Goal: Check status: Check status

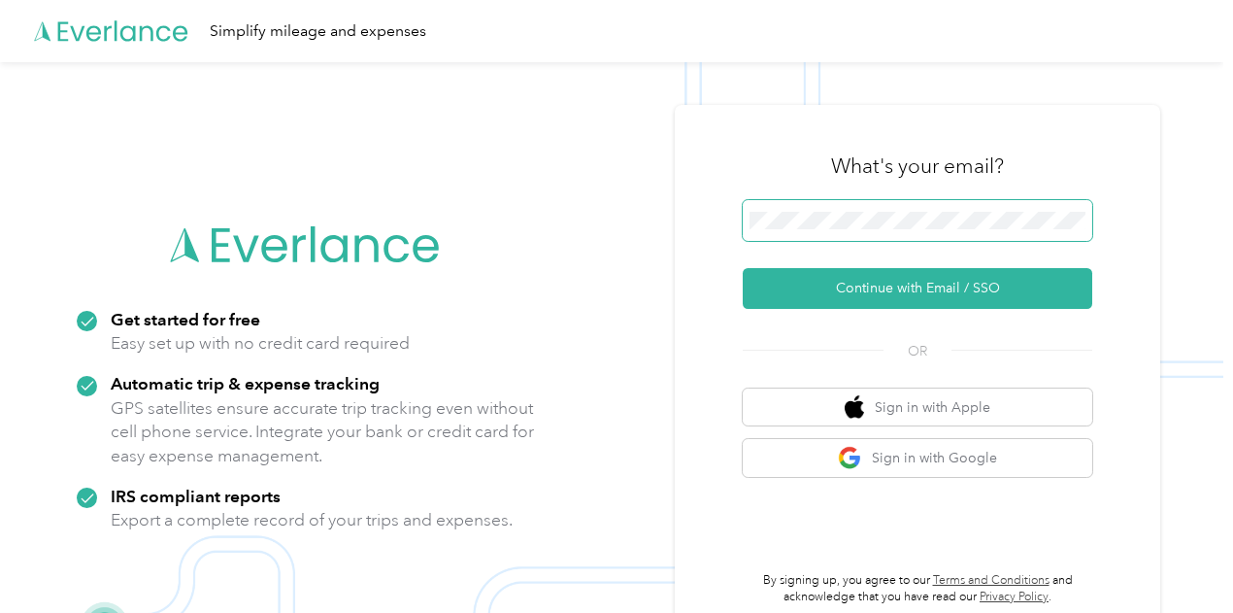
click at [864, 232] on span at bounding box center [918, 220] width 350 height 41
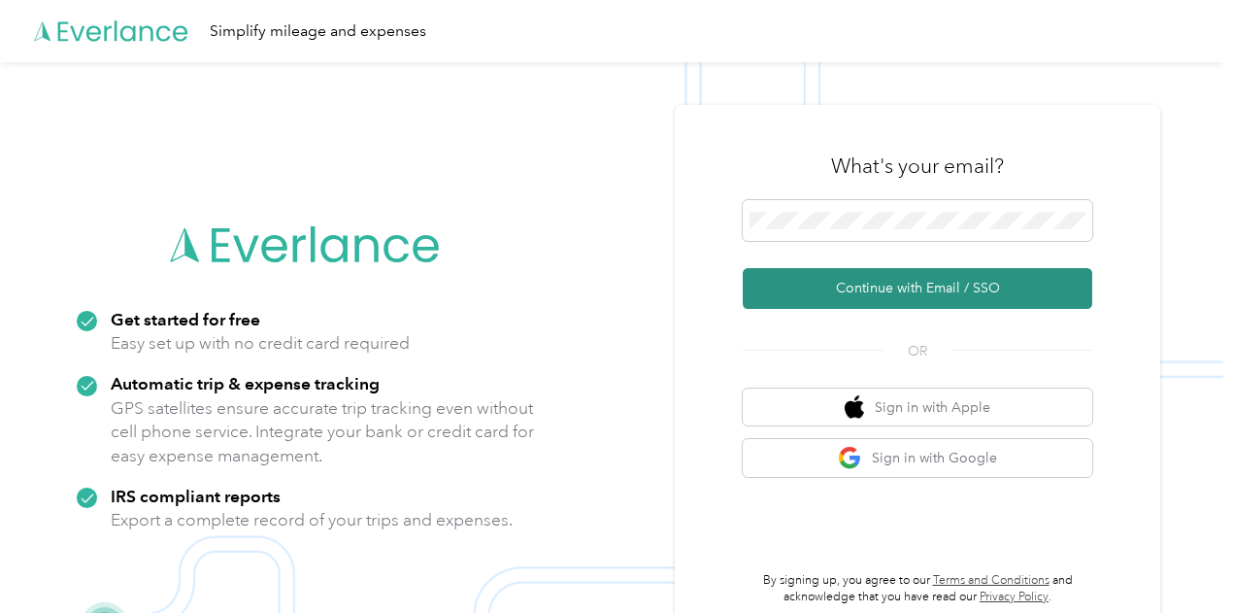
click at [837, 294] on button "Continue with Email / SSO" at bounding box center [918, 288] width 350 height 41
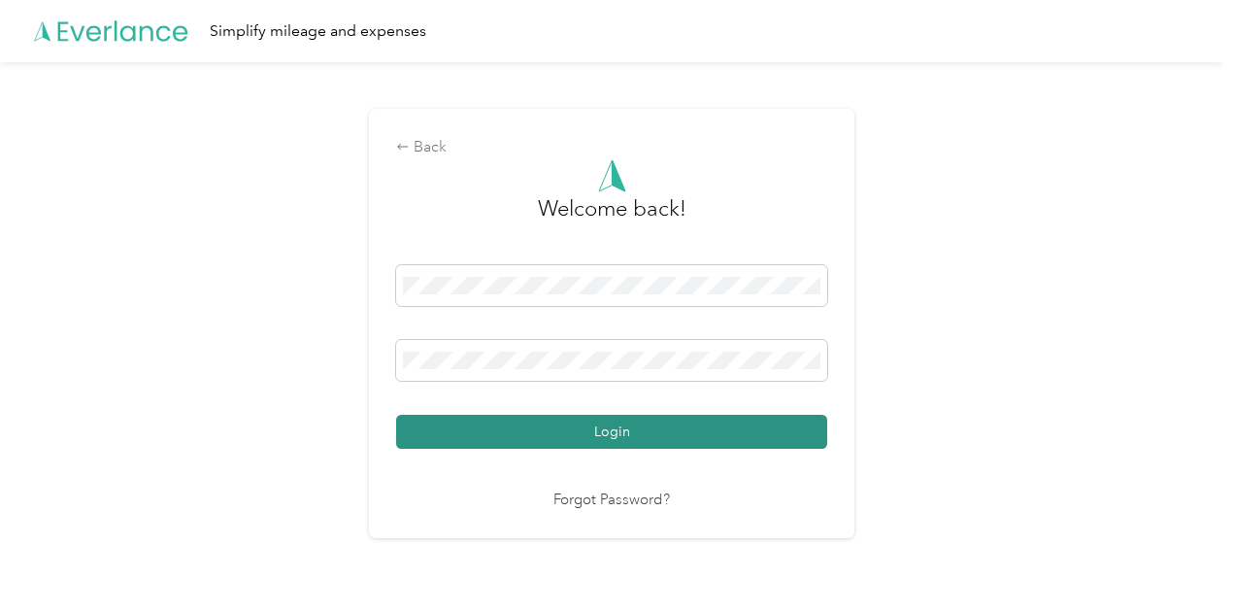
click at [771, 423] on button "Login" at bounding box center [611, 432] width 431 height 34
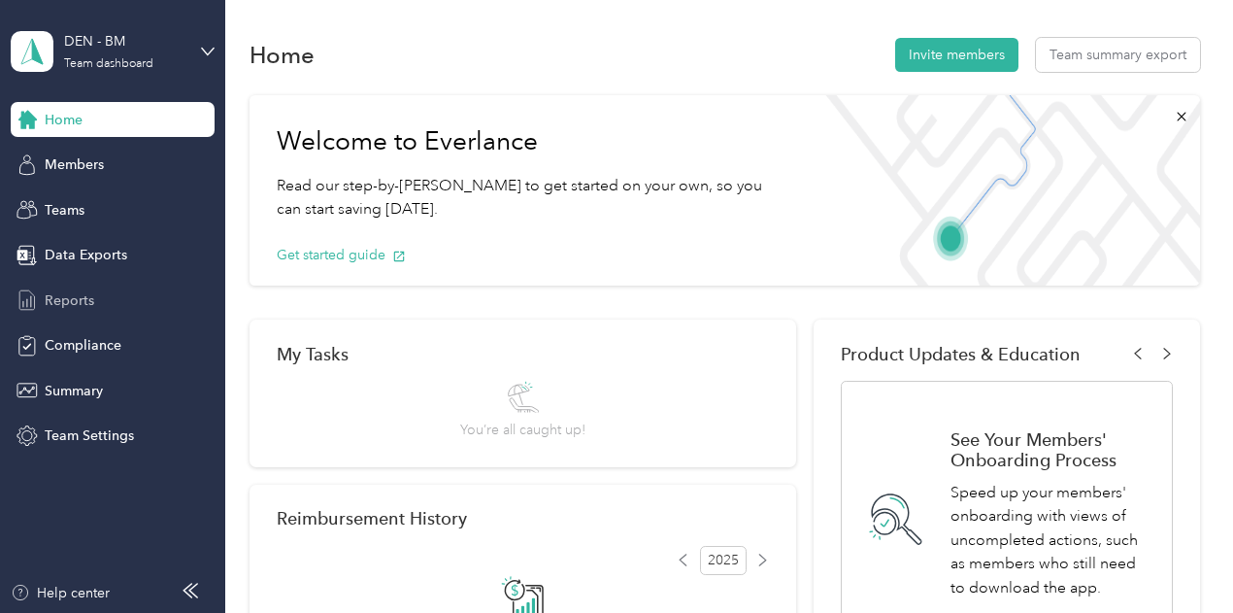
click at [60, 294] on span "Reports" at bounding box center [70, 300] width 50 height 20
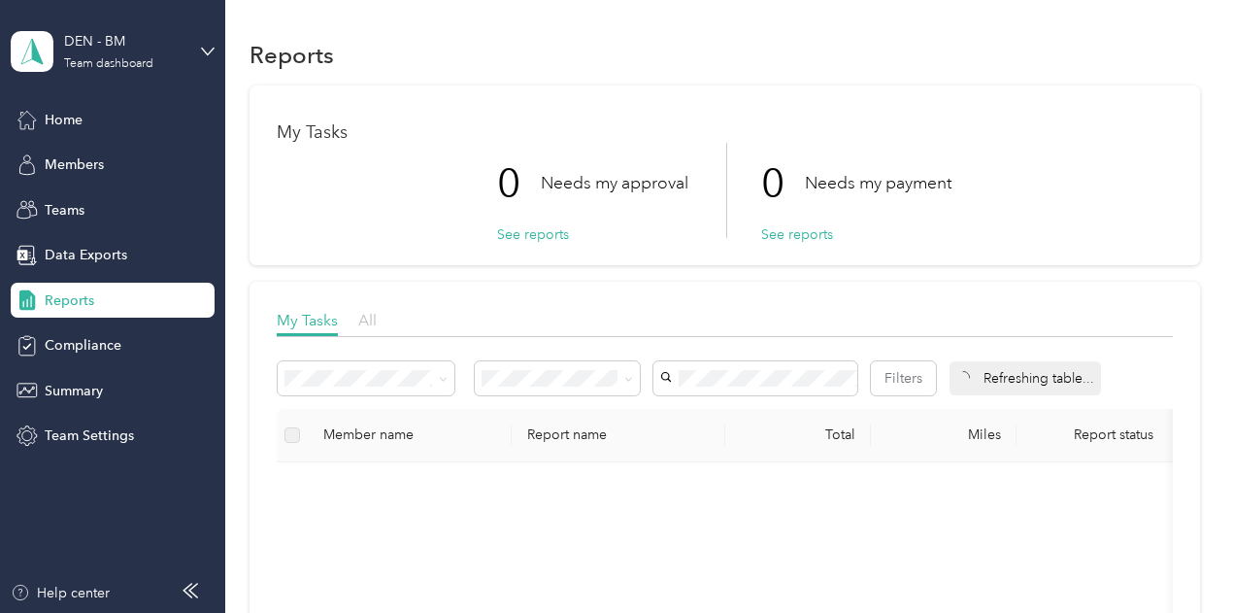
click at [370, 323] on span "All" at bounding box center [367, 320] width 18 height 18
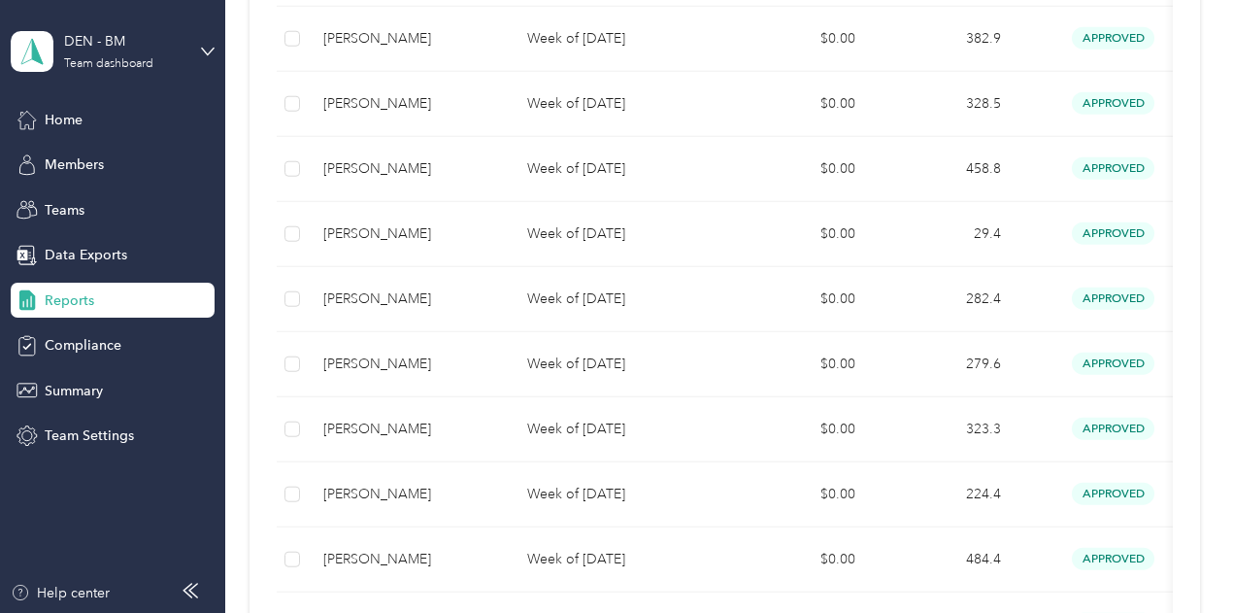
scroll to position [680, 0]
